Goal: Information Seeking & Learning: Check status

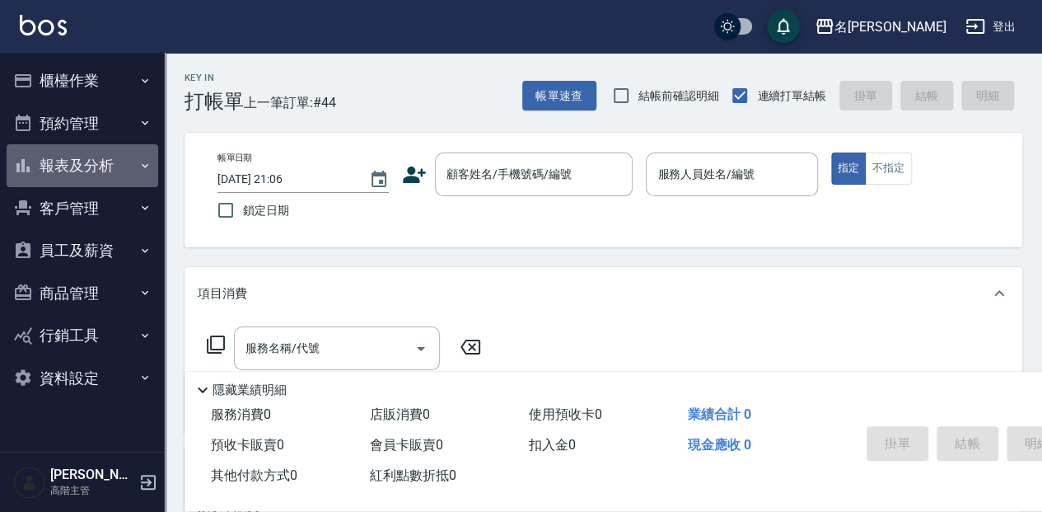
click at [71, 159] on button "報表及分析" at bounding box center [83, 165] width 152 height 43
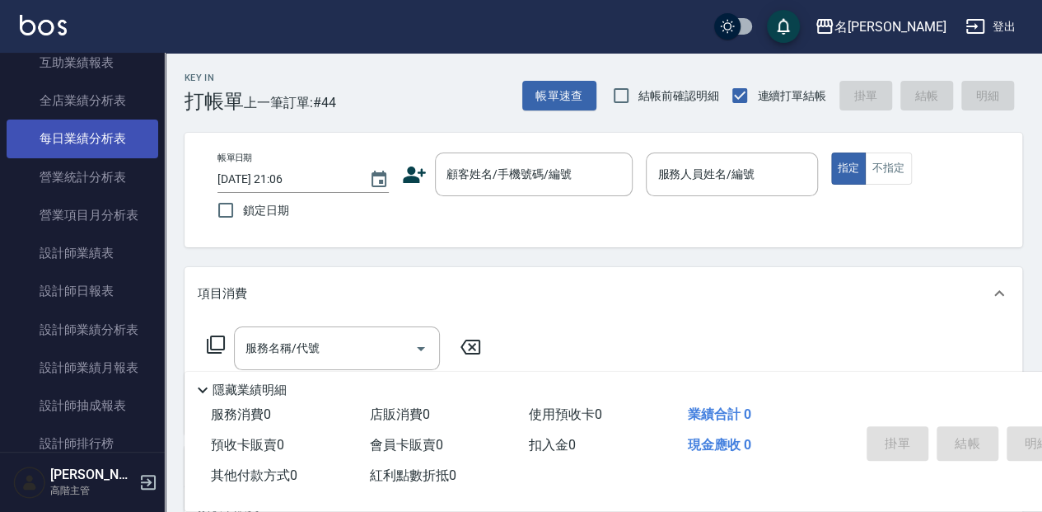
scroll to position [494, 0]
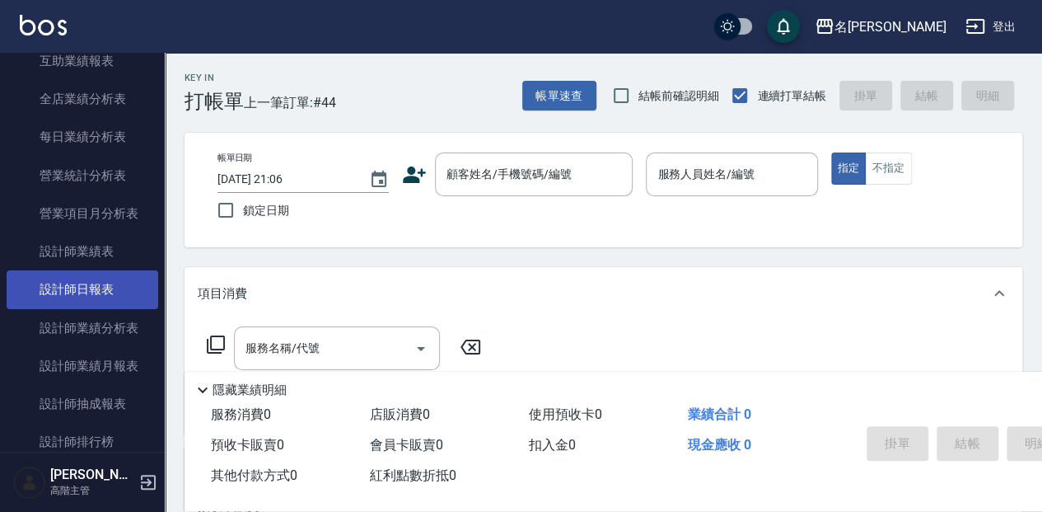
drag, startPoint x: 104, startPoint y: 283, endPoint x: 127, endPoint y: 278, distance: 23.6
click at [104, 283] on link "設計師日報表" at bounding box center [83, 289] width 152 height 38
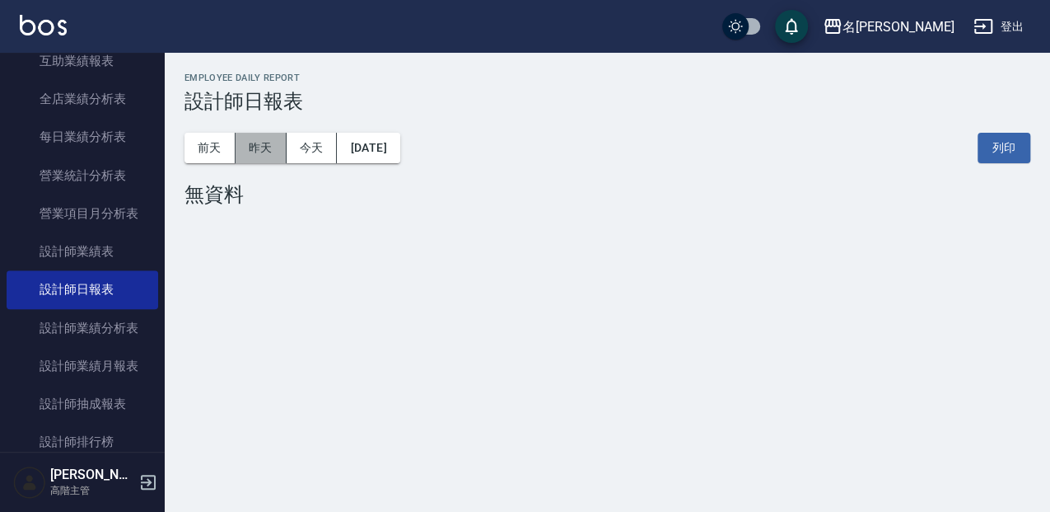
click at [267, 148] on button "昨天" at bounding box center [261, 148] width 51 height 30
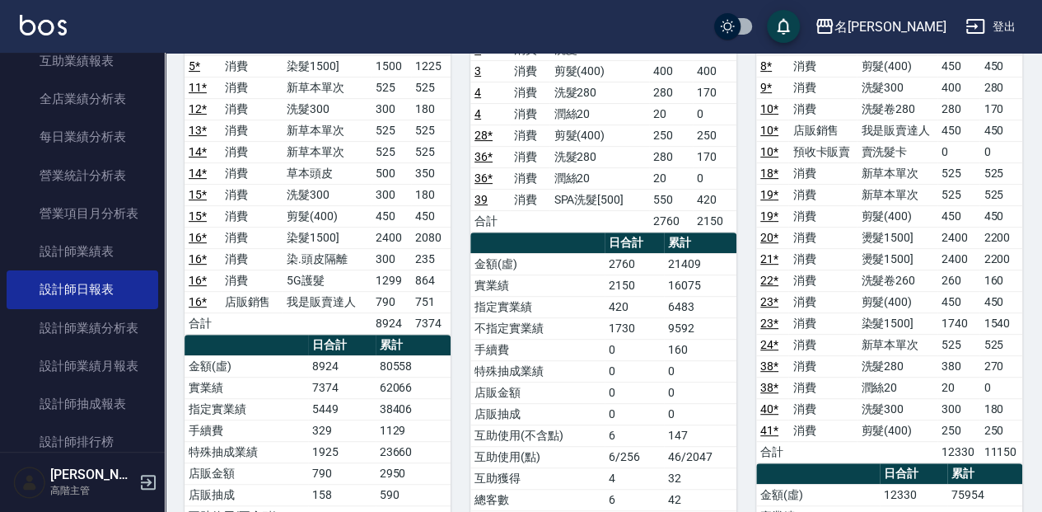
scroll to position [274, 0]
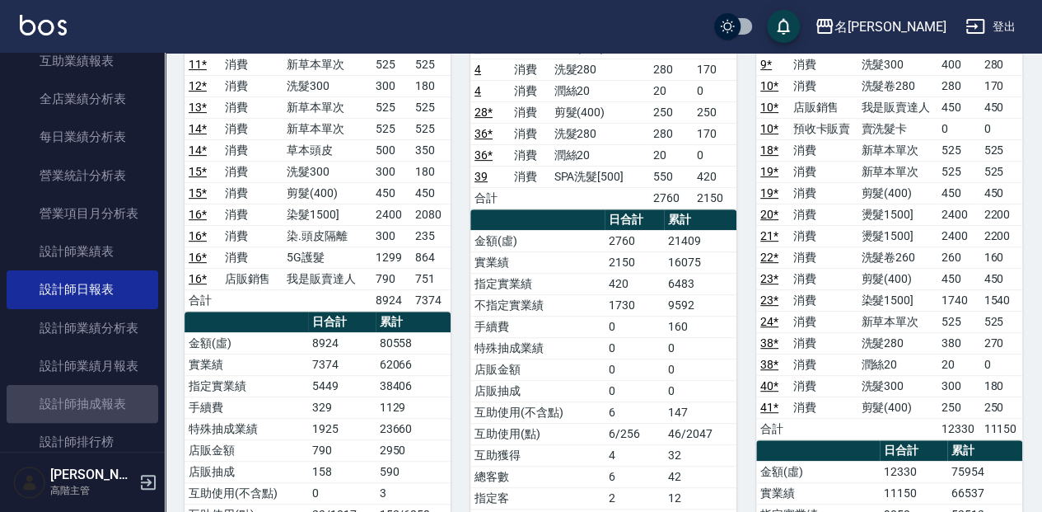
drag, startPoint x: 122, startPoint y: 405, endPoint x: 171, endPoint y: 400, distance: 49.6
click at [123, 405] on link "設計師抽成報表" at bounding box center [83, 404] width 152 height 38
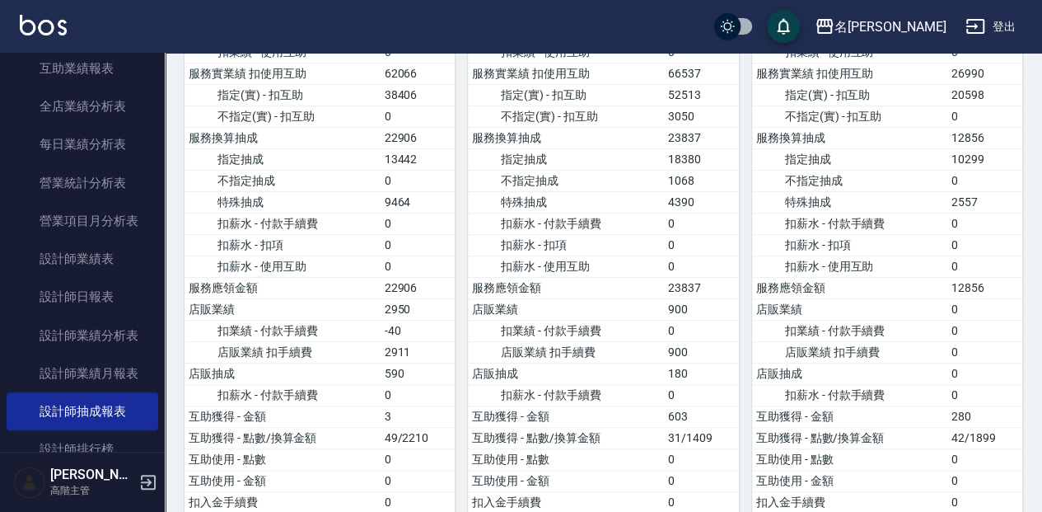
scroll to position [494, 0]
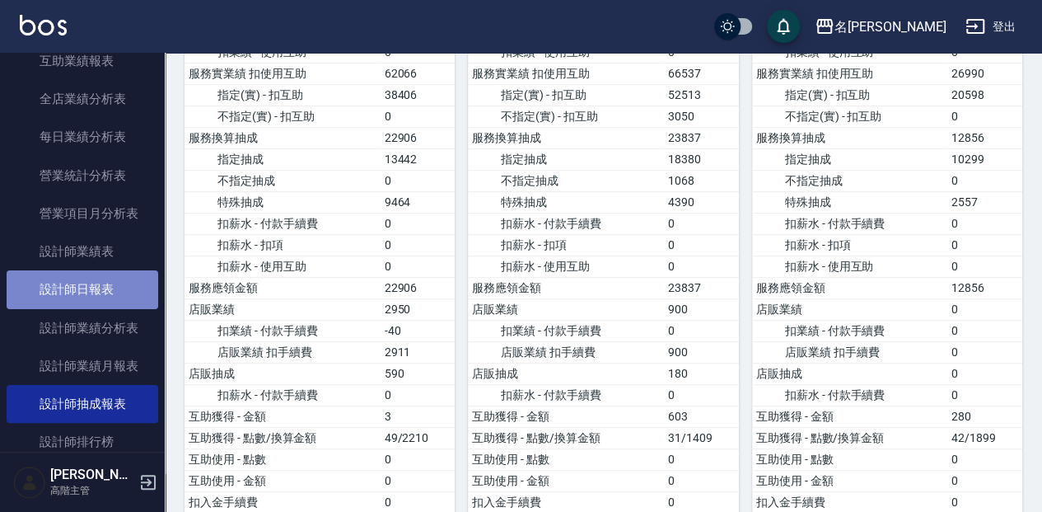
click at [110, 288] on link "設計師日報表" at bounding box center [83, 289] width 152 height 38
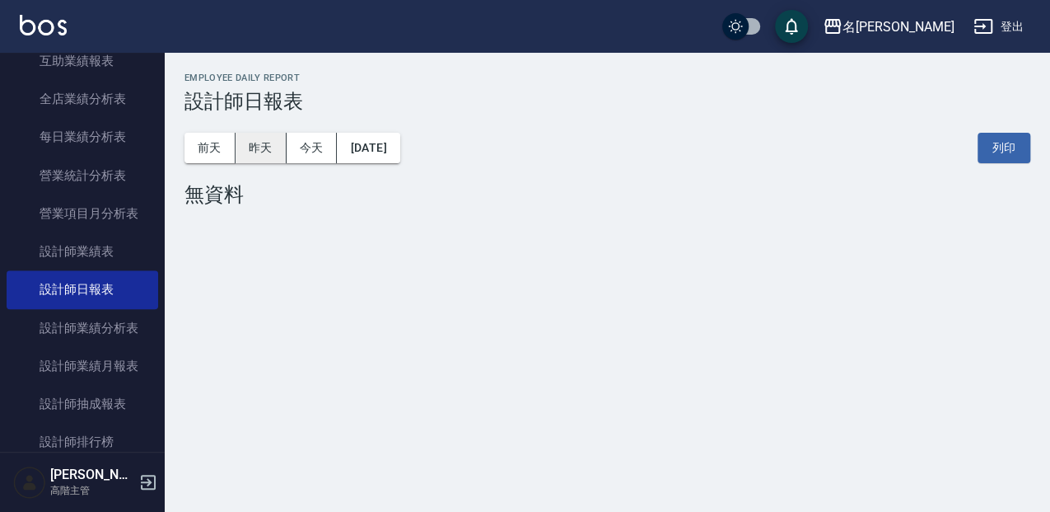
click at [245, 152] on button "昨天" at bounding box center [261, 148] width 51 height 30
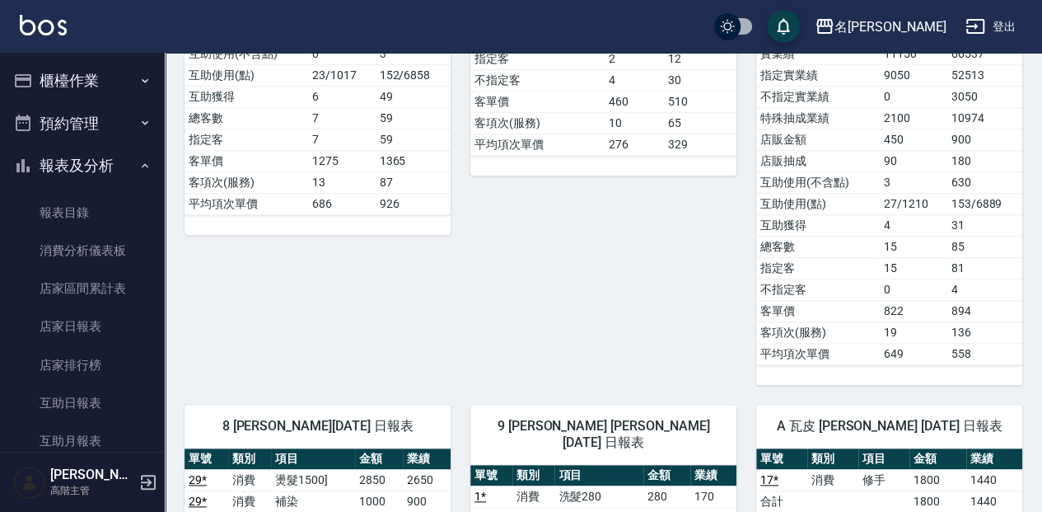
scroll to position [659, 0]
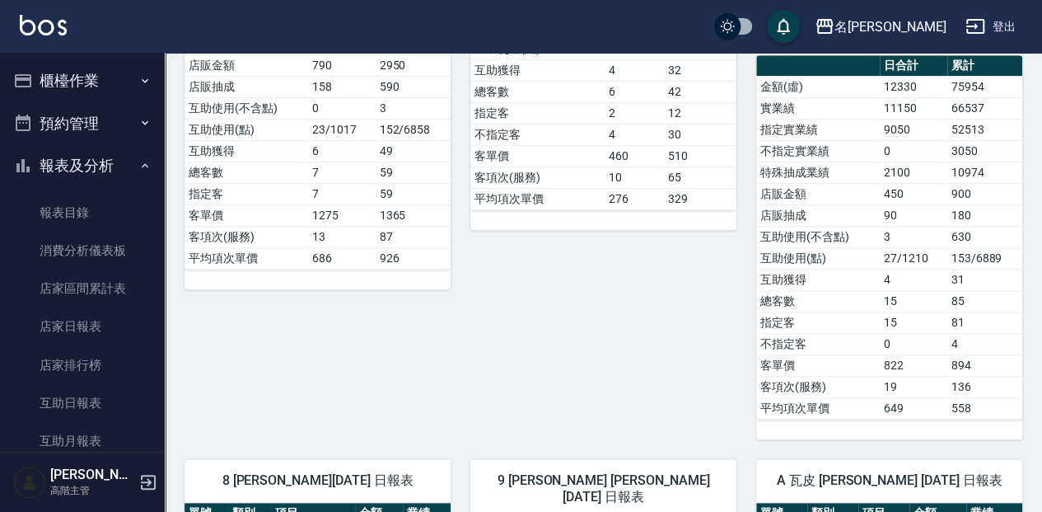
click at [126, 73] on button "櫃檯作業" at bounding box center [83, 80] width 152 height 43
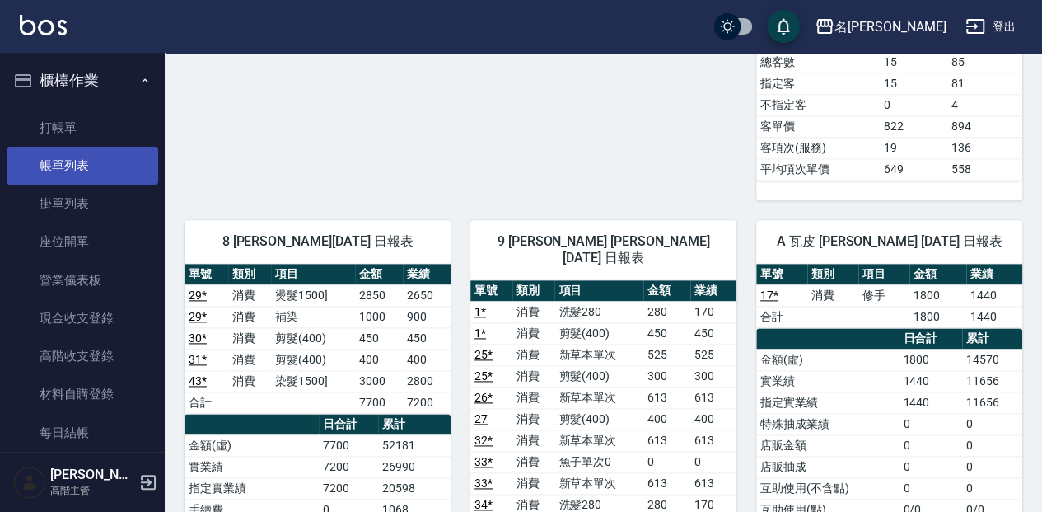
scroll to position [878, 0]
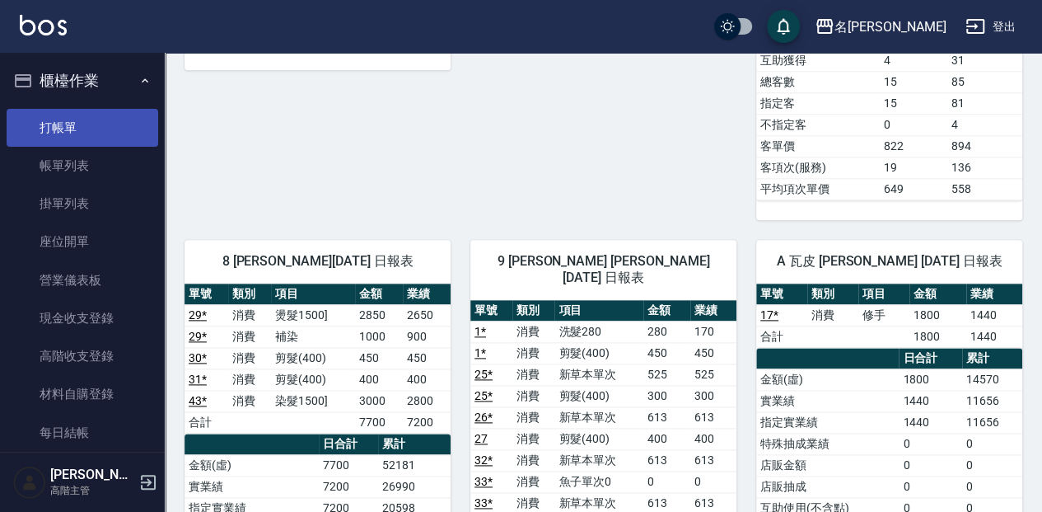
click at [85, 130] on link "打帳單" at bounding box center [83, 128] width 152 height 38
